Goal: Information Seeking & Learning: Learn about a topic

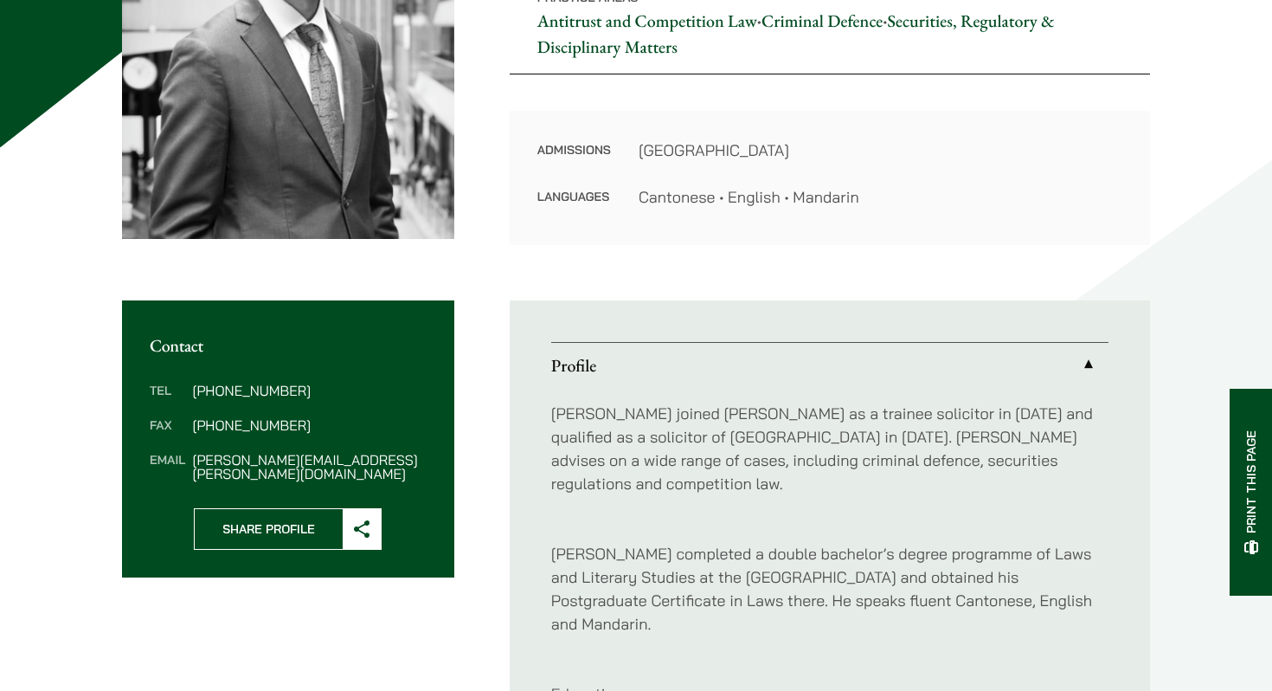
scroll to position [528, 0]
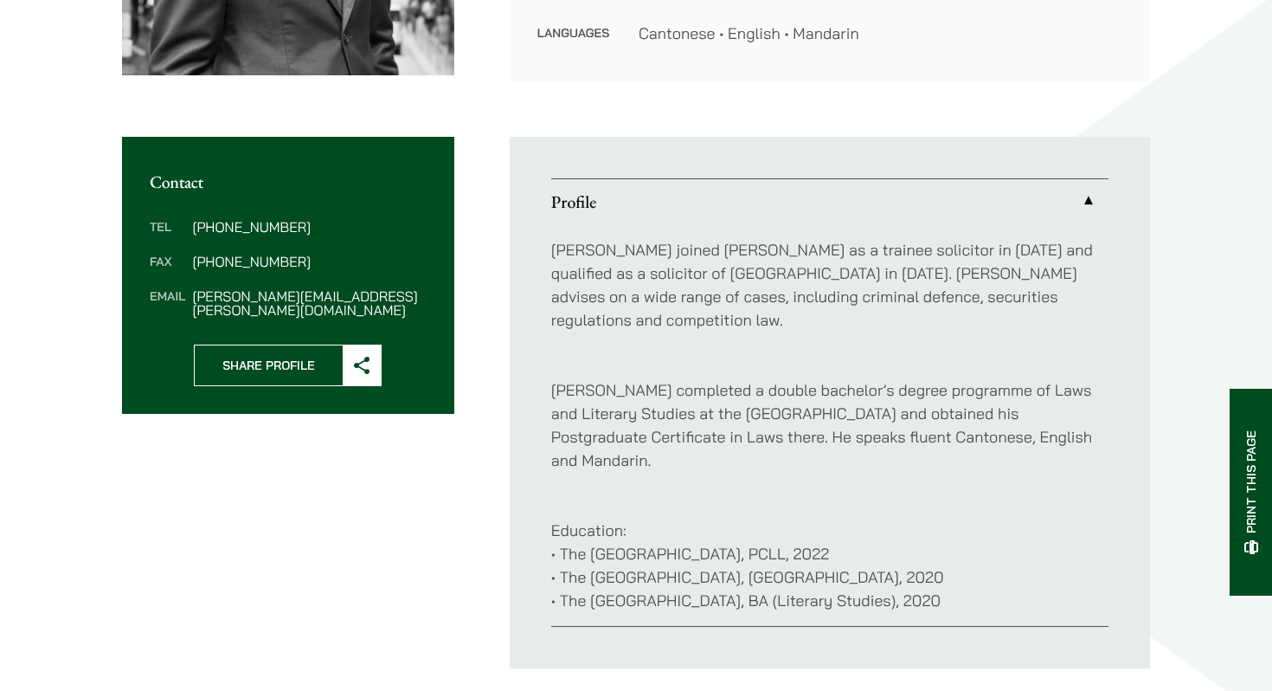
click at [719, 196] on link "Profile" at bounding box center [829, 201] width 557 height 45
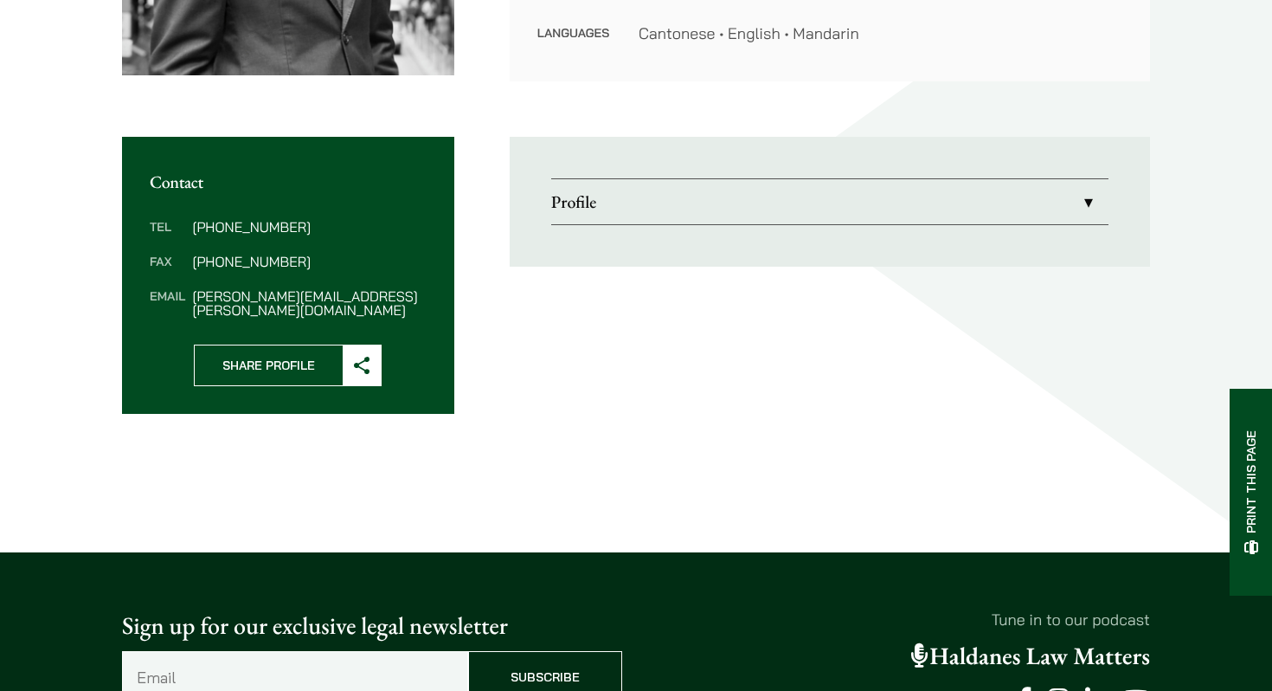
click at [719, 196] on link "Profile" at bounding box center [829, 201] width 557 height 45
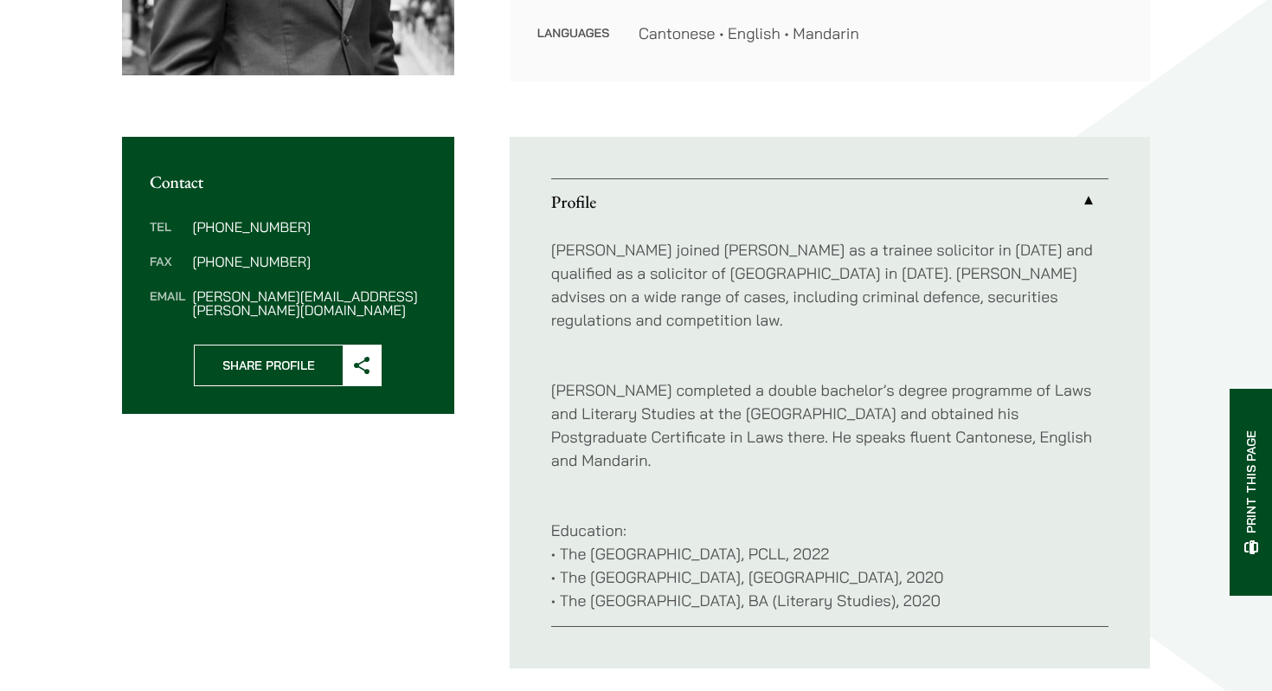
click at [740, 267] on p "[PERSON_NAME] joined [PERSON_NAME] as a trainee solicitor in [DATE] and qualifi…" at bounding box center [829, 284] width 557 height 93
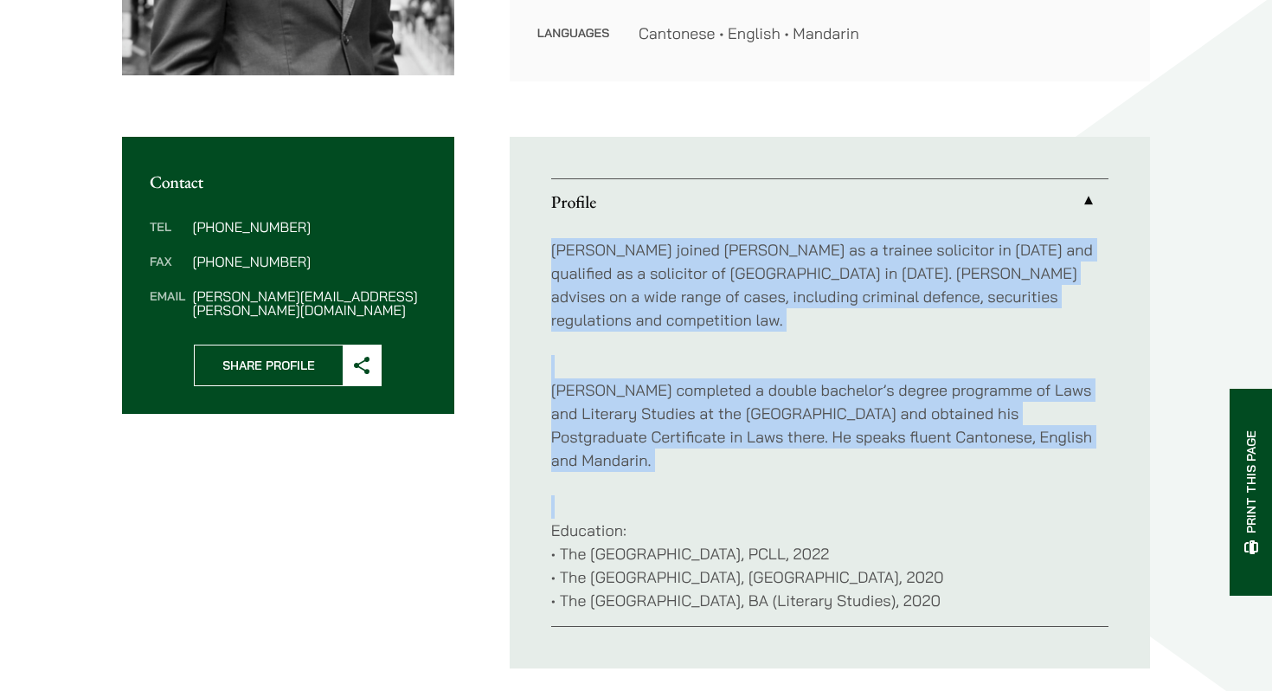
drag, startPoint x: 740, startPoint y: 267, endPoint x: 752, endPoint y: 392, distance: 126.1
click at [752, 392] on div "[PERSON_NAME] joined [PERSON_NAME] as a trainee solicitor in [DATE] and qualifi…" at bounding box center [829, 425] width 557 height 402
click at [752, 392] on p "[PERSON_NAME] completed a double bachelor’s degree programme of Laws and Litera…" at bounding box center [829, 413] width 557 height 117
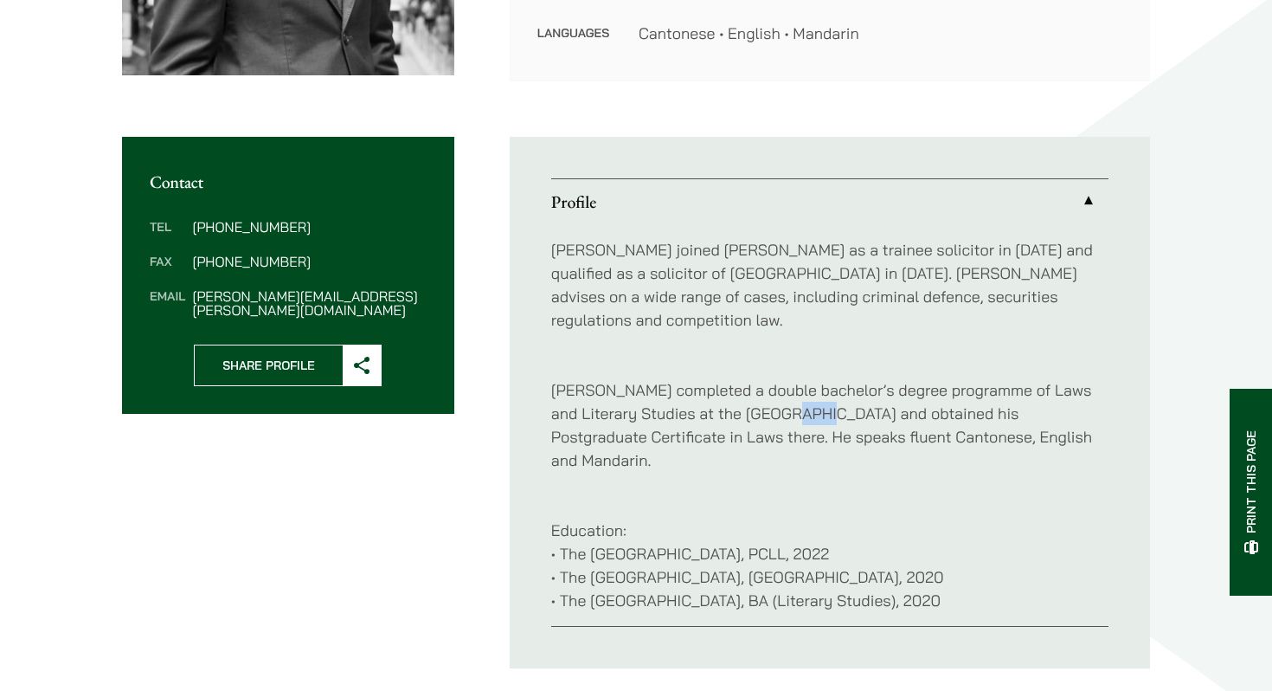
click at [752, 392] on p "[PERSON_NAME] completed a double bachelor’s degree programme of Laws and Litera…" at bounding box center [829, 413] width 557 height 117
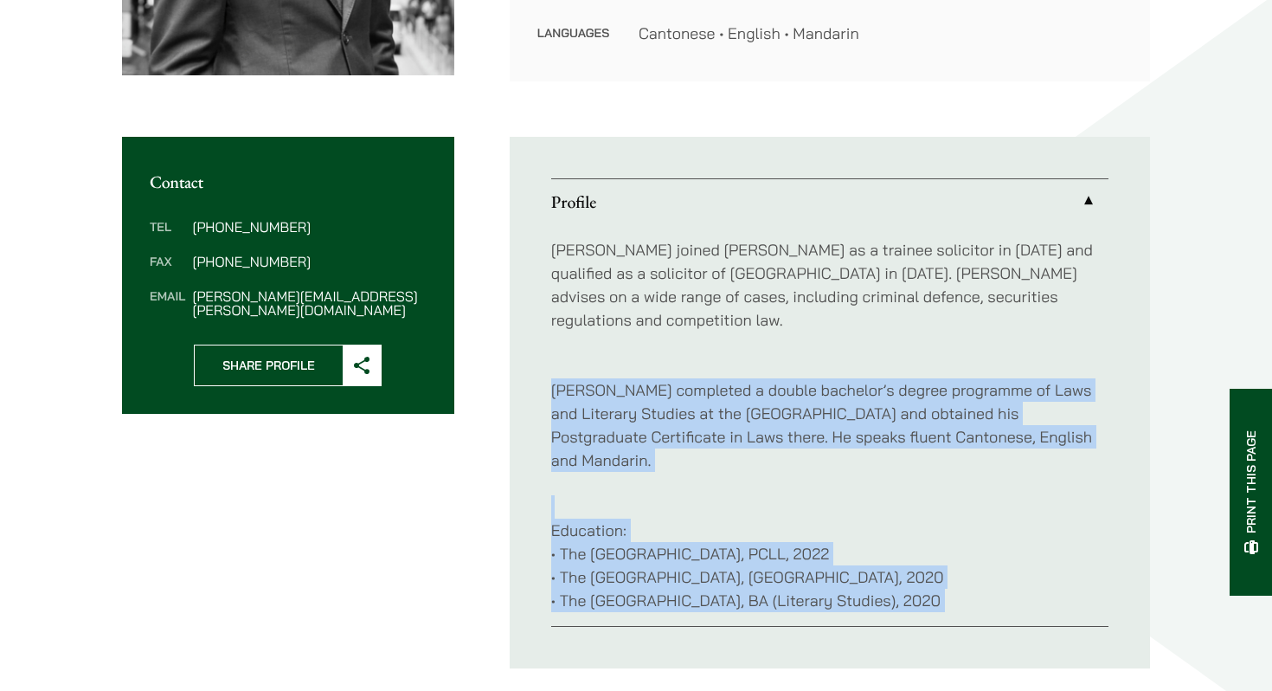
drag, startPoint x: 752, startPoint y: 392, endPoint x: 758, endPoint y: 566, distance: 174.1
click at [758, 566] on div "[PERSON_NAME] joined [PERSON_NAME] as a trainee solicitor in [DATE] and qualifi…" at bounding box center [829, 425] width 557 height 402
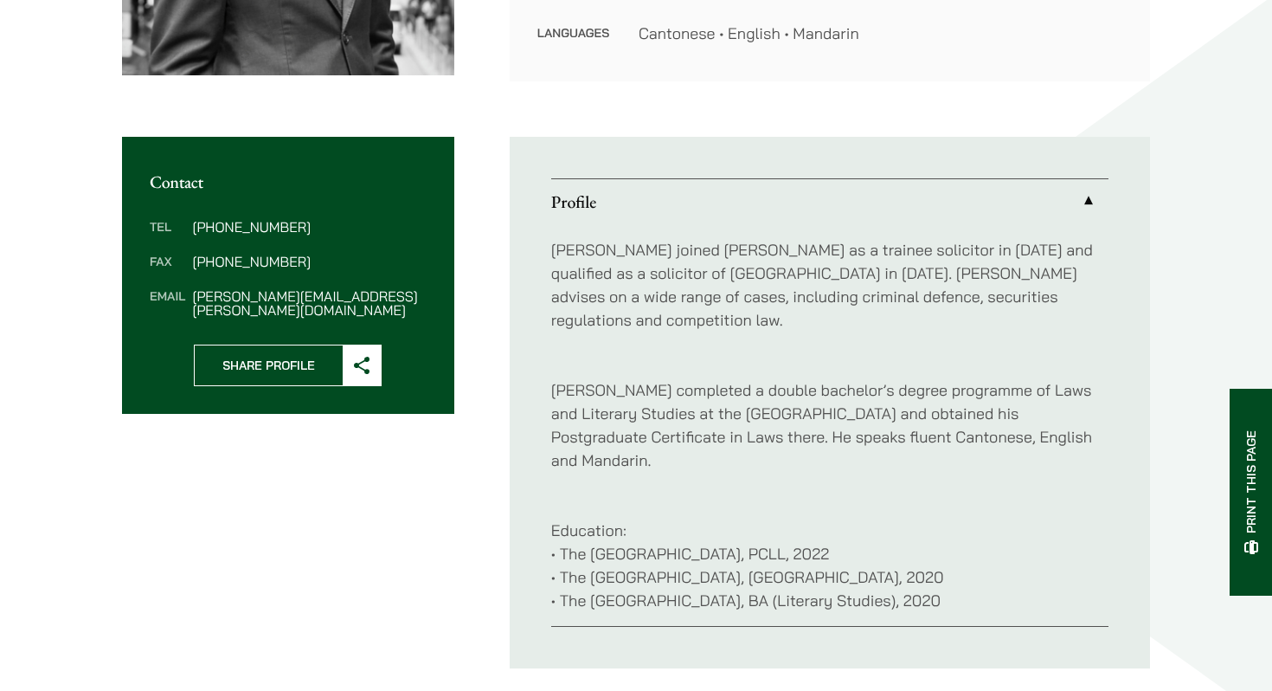
scroll to position [162, 0]
